Goal: Information Seeking & Learning: Check status

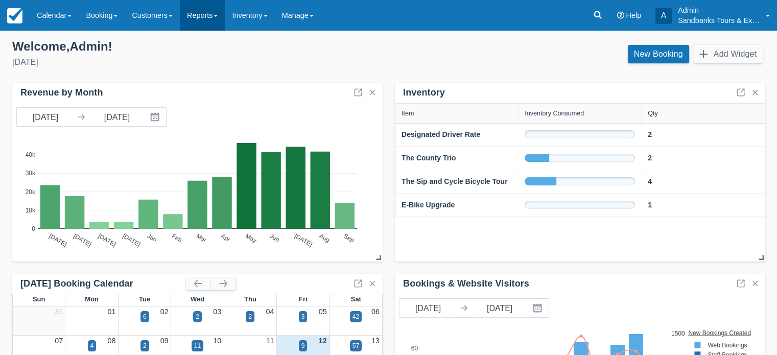
click at [218, 16] on link "Reports" at bounding box center [202, 15] width 45 height 31
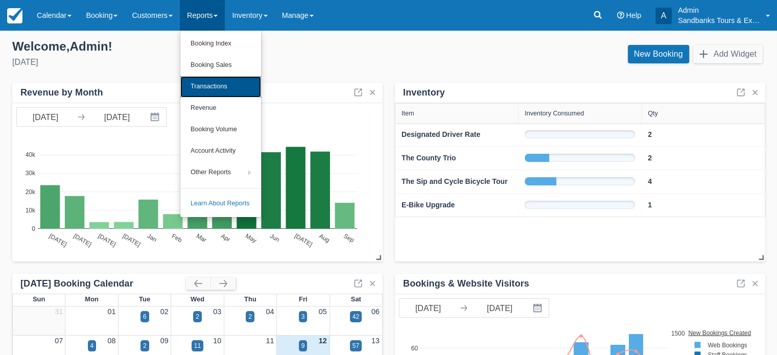
click at [225, 89] on link "Transactions" at bounding box center [220, 86] width 81 height 21
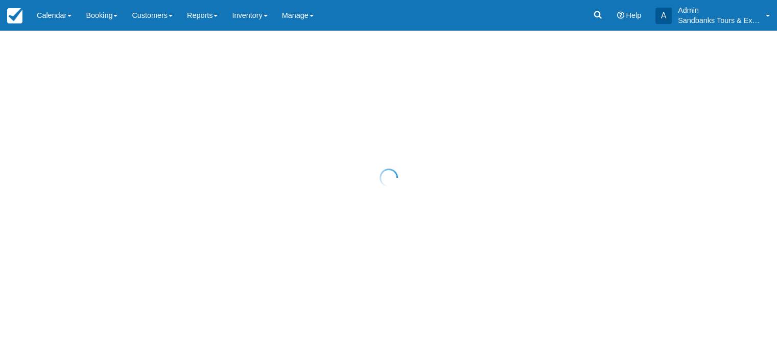
select select "10"
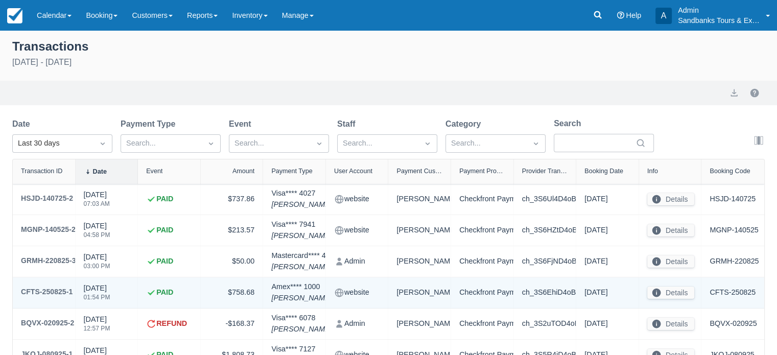
click at [107, 290] on div "09/11/25 01:54 PM" at bounding box center [97, 295] width 27 height 24
click at [64, 291] on div "CFTS-250825-1" at bounding box center [47, 292] width 52 height 12
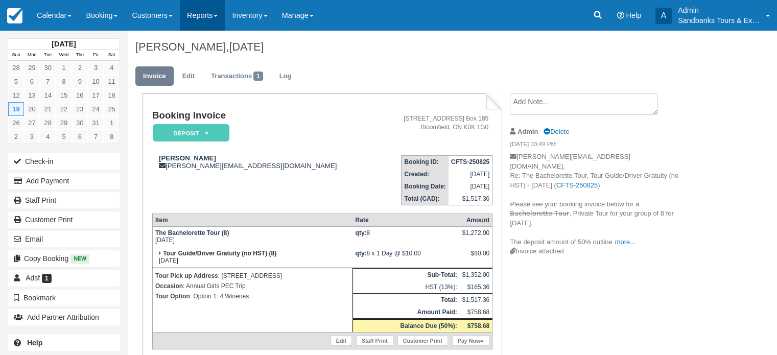
click at [207, 14] on link "Reports" at bounding box center [202, 15] width 45 height 31
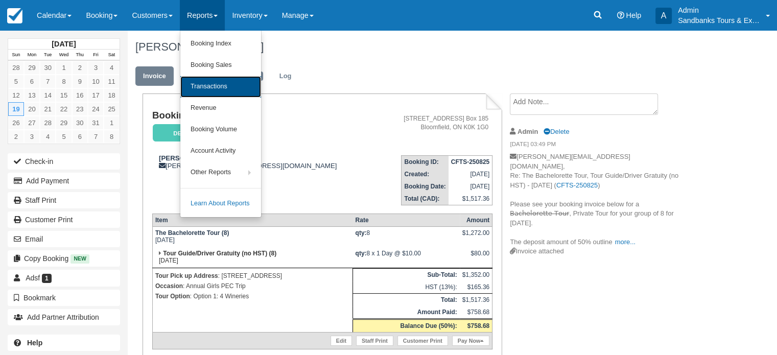
click at [227, 84] on link "Transactions" at bounding box center [220, 86] width 81 height 21
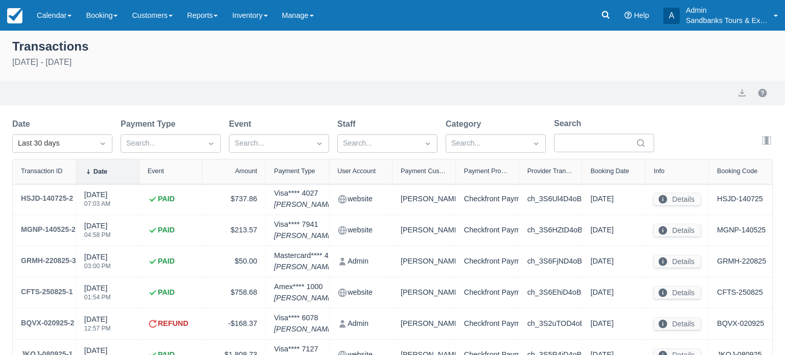
select select "10"
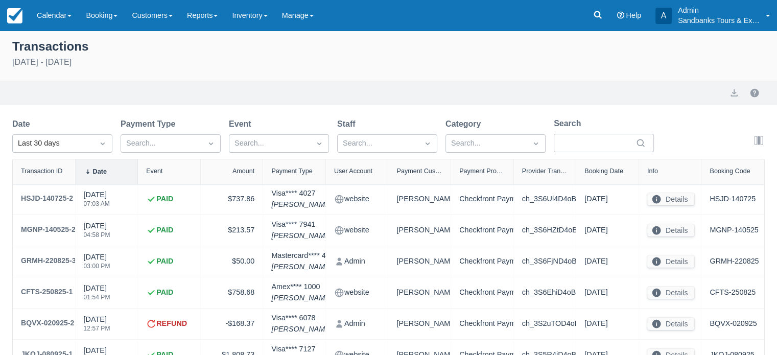
click at [13, 15] on img at bounding box center [14, 15] width 15 height 15
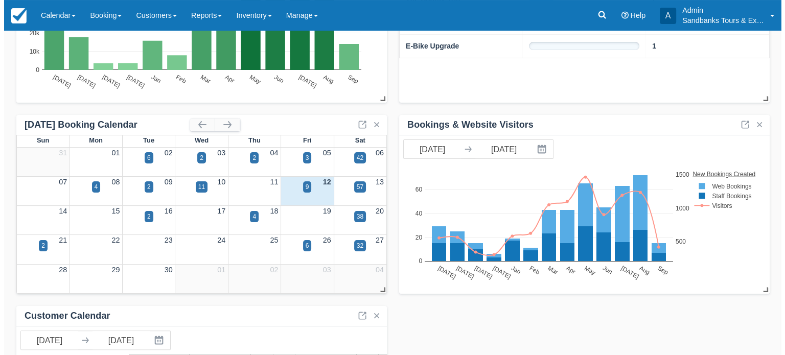
scroll to position [204, 0]
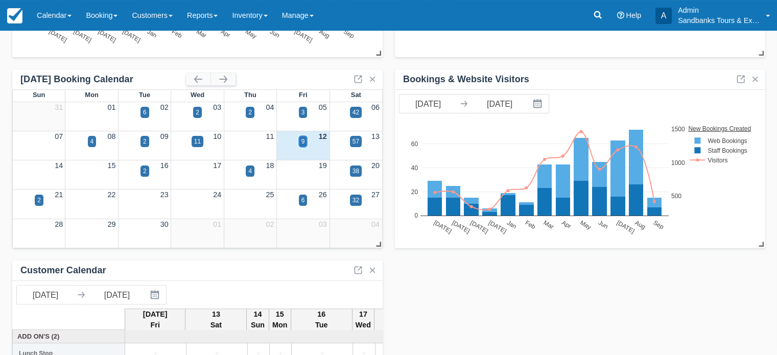
click at [300, 142] on div "9" at bounding box center [303, 141] width 9 height 11
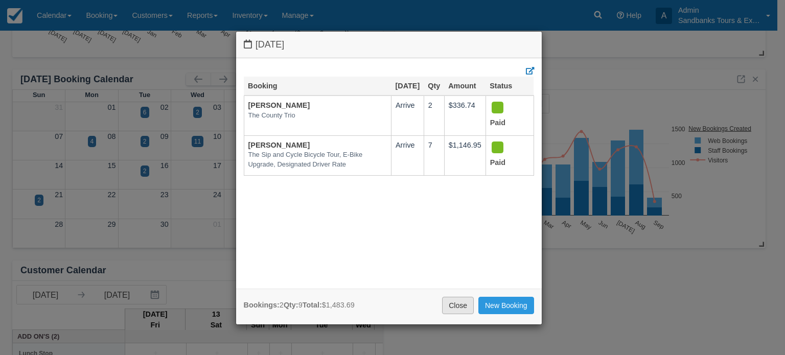
click at [455, 306] on link "Close" at bounding box center [458, 305] width 32 height 17
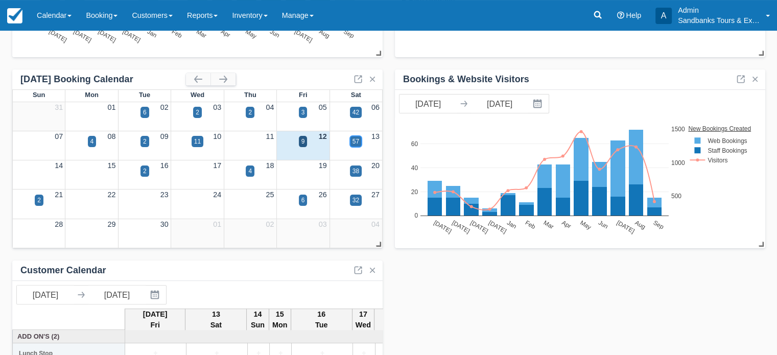
click at [357, 143] on div "57" at bounding box center [356, 141] width 7 height 9
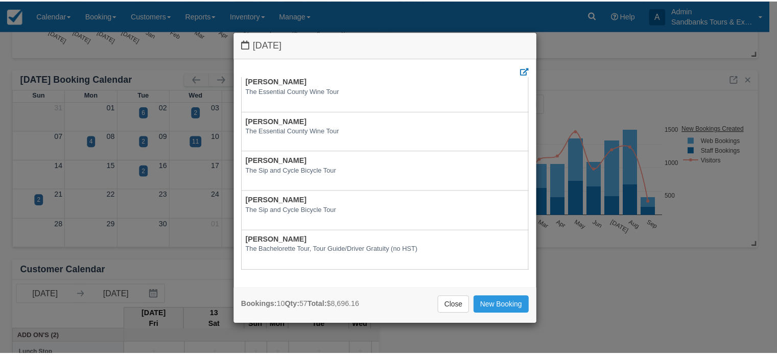
scroll to position [257, 0]
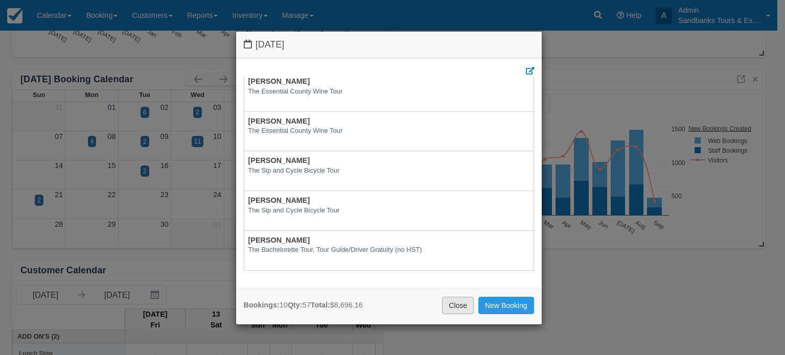
click at [448, 303] on link "Close" at bounding box center [458, 305] width 32 height 17
